Goal: Task Accomplishment & Management: Use online tool/utility

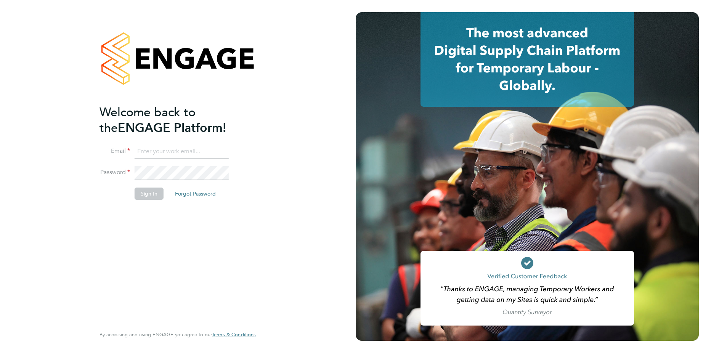
type input "mihai.balan@cpplc.com"
click at [148, 195] on button "Sign In" at bounding box center [149, 194] width 29 height 12
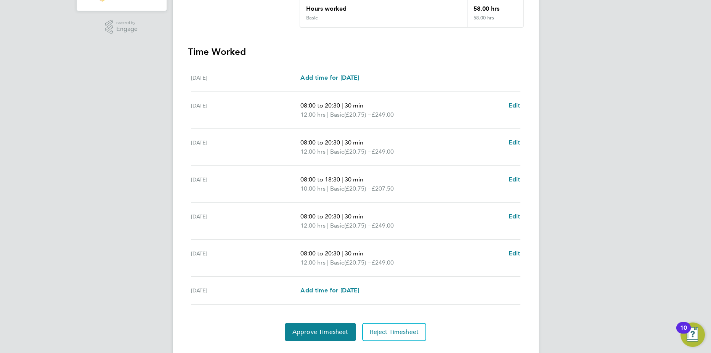
scroll to position [198, 0]
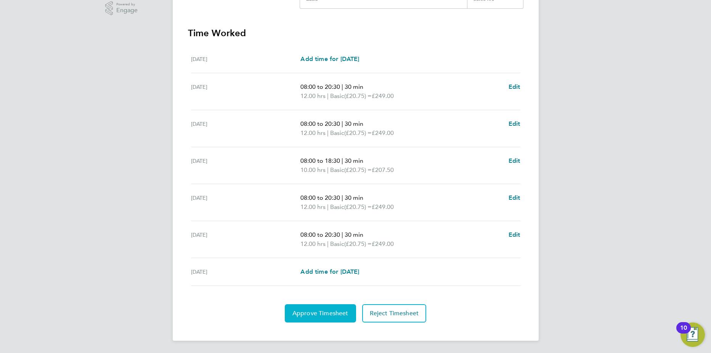
click at [313, 313] on span "Approve Timesheet" at bounding box center [320, 314] width 56 height 8
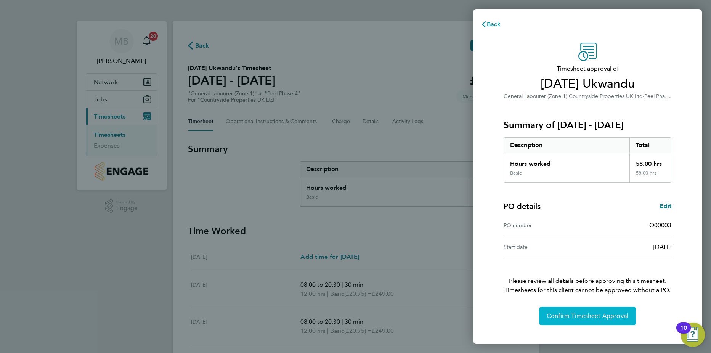
click at [580, 317] on span "Confirm Timesheet Approval" at bounding box center [588, 316] width 82 height 8
